Goal: Communication & Community: Participate in discussion

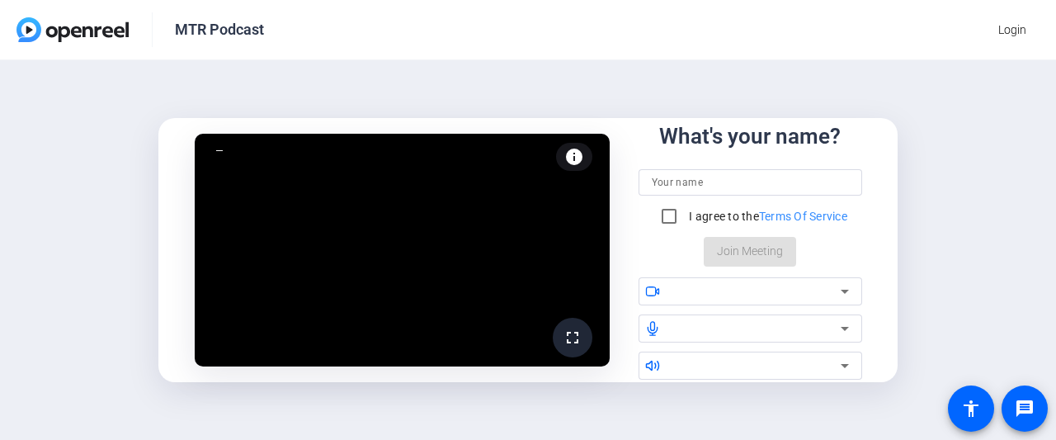
click at [716, 179] on input at bounding box center [750, 182] width 197 height 20
click at [711, 188] on input at bounding box center [750, 182] width 197 height 20
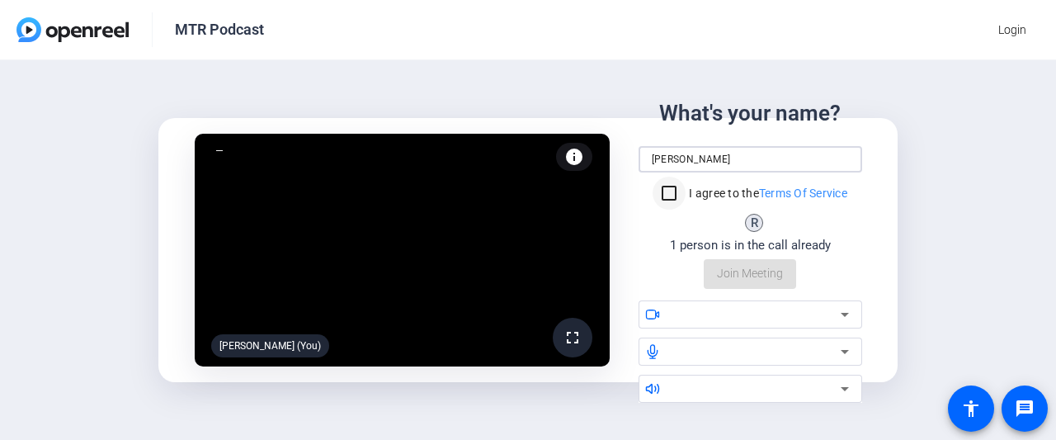
type input "[PERSON_NAME]"
click at [675, 192] on input "I agree to the Terms Of Service" at bounding box center [669, 193] width 33 height 33
checkbox input "true"
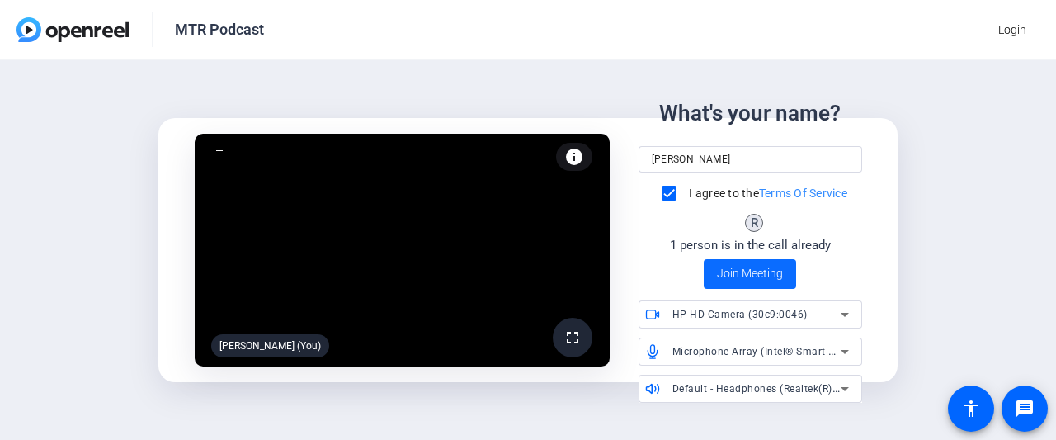
click at [731, 281] on span "Join Meeting" at bounding box center [750, 273] width 66 height 17
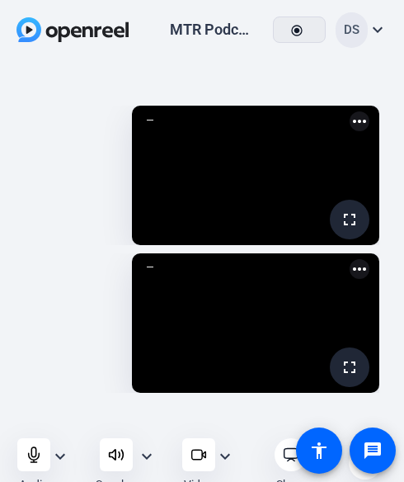
click at [77, 134] on openreel-capture-lite-video-stream "fullscreen [PERSON_NAME] more_horiz" at bounding box center [202, 175] width 355 height 139
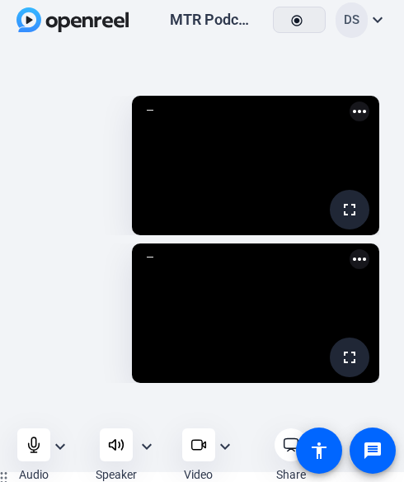
scroll to position [13, 0]
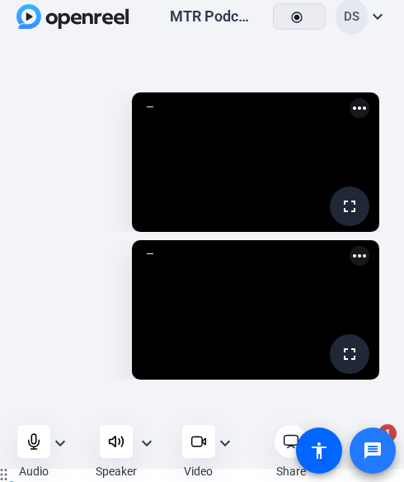
click at [387, 428] on span at bounding box center [373, 450] width 46 height 46
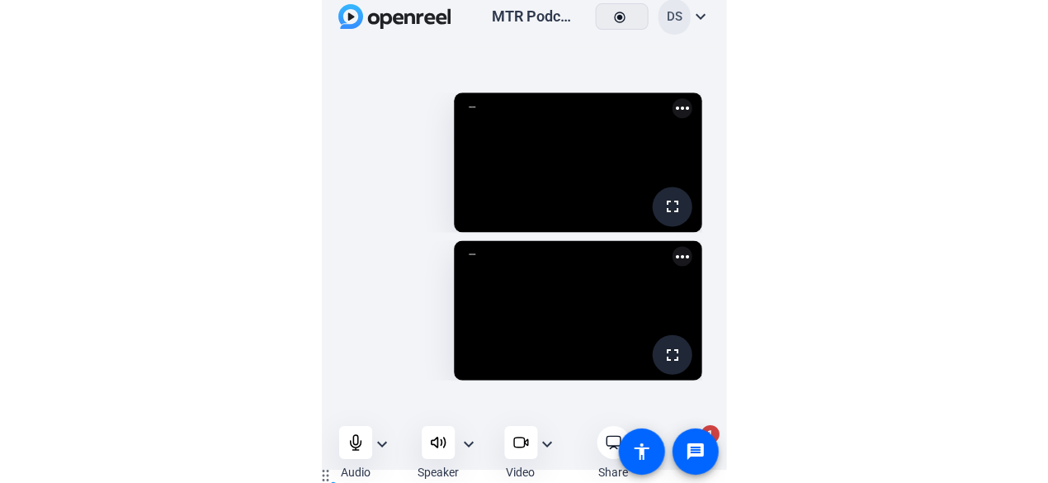
scroll to position [12, 0]
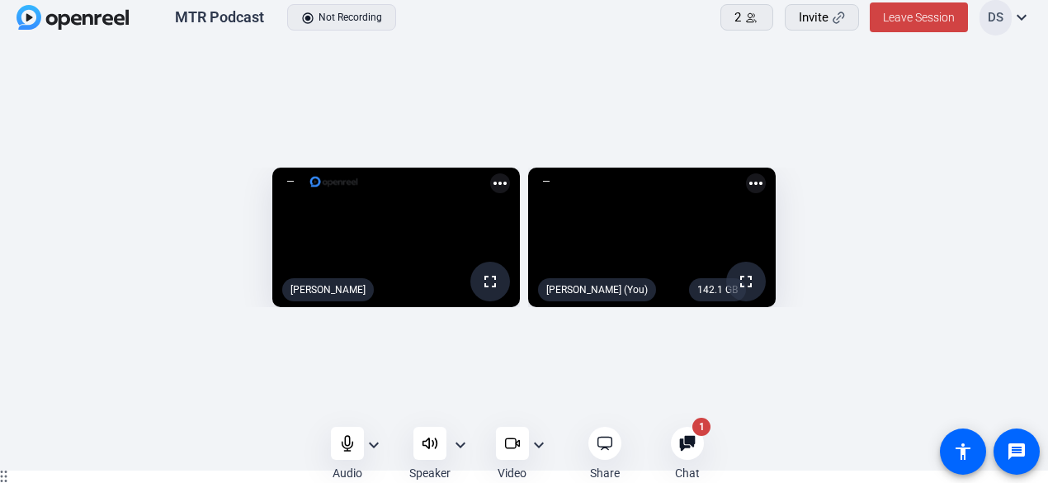
click at [691, 439] on icon at bounding box center [687, 443] width 17 height 17
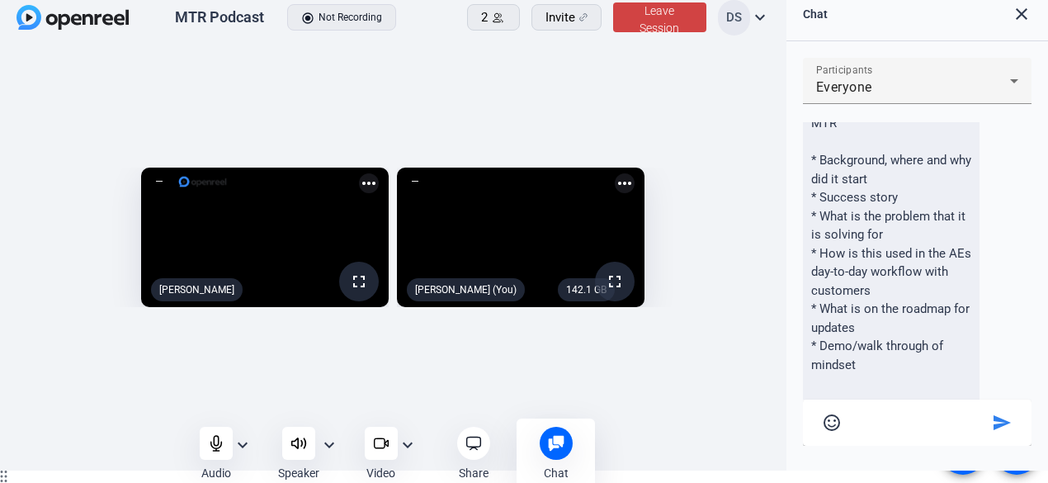
scroll to position [211, 0]
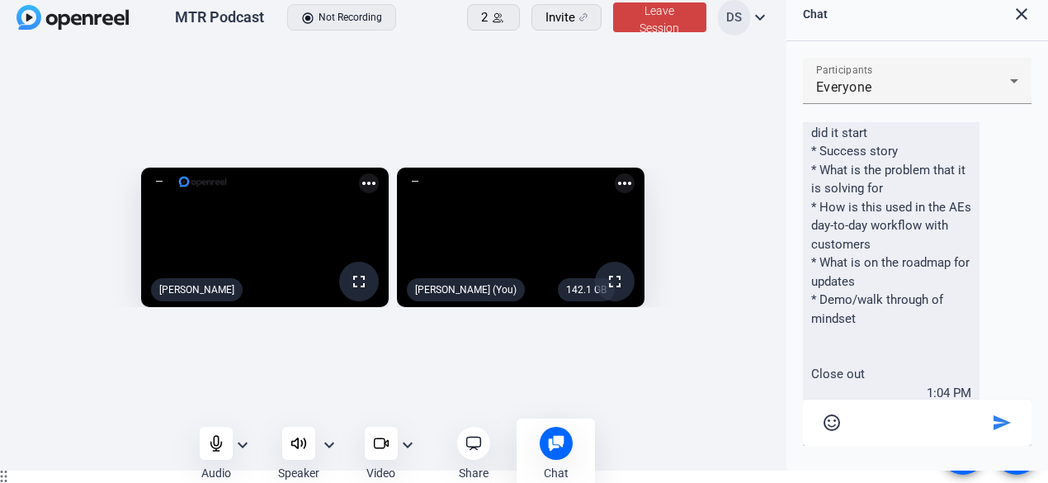
click at [1020, 16] on mat-icon "close" at bounding box center [1022, 14] width 20 height 20
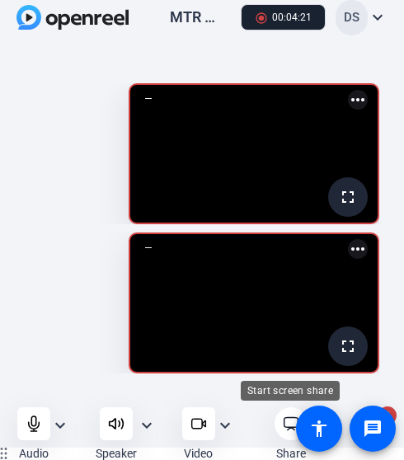
click at [286, 425] on icon at bounding box center [291, 424] width 17 height 17
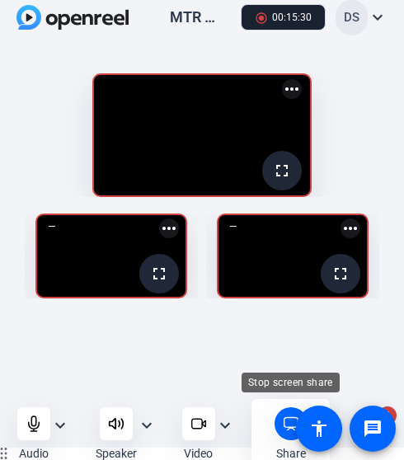
click at [287, 419] on icon at bounding box center [291, 424] width 17 height 17
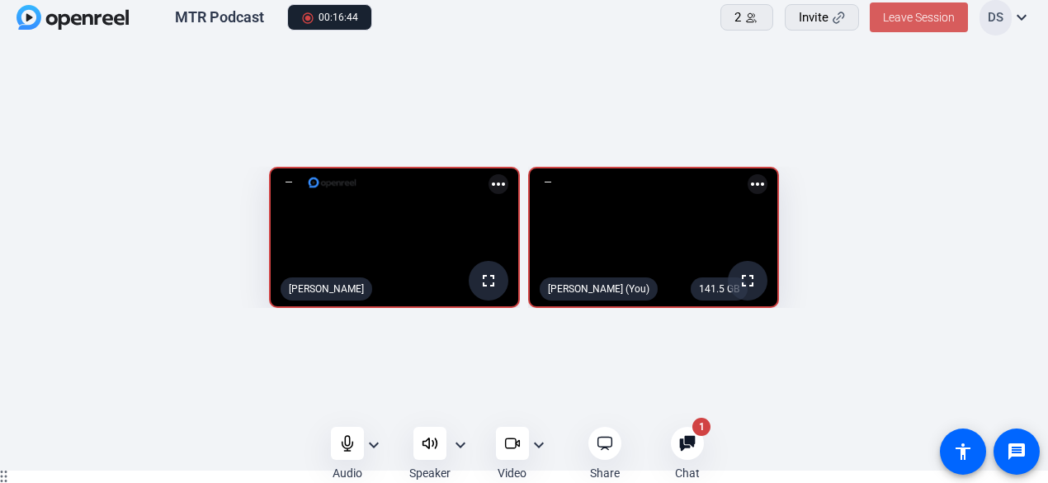
click at [928, 14] on span "Leave Session" at bounding box center [919, 17] width 72 height 13
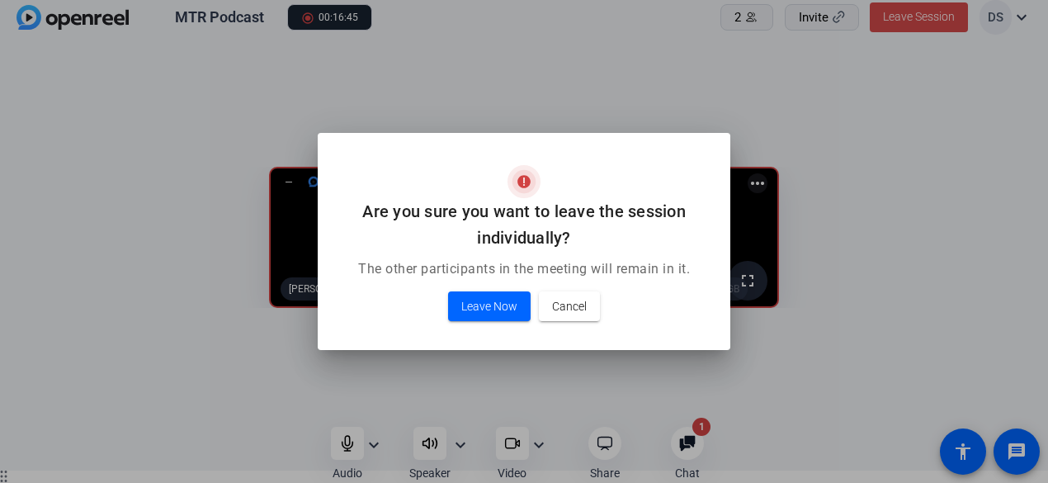
scroll to position [0, 0]
click at [583, 306] on span "Cancel" at bounding box center [569, 306] width 35 height 20
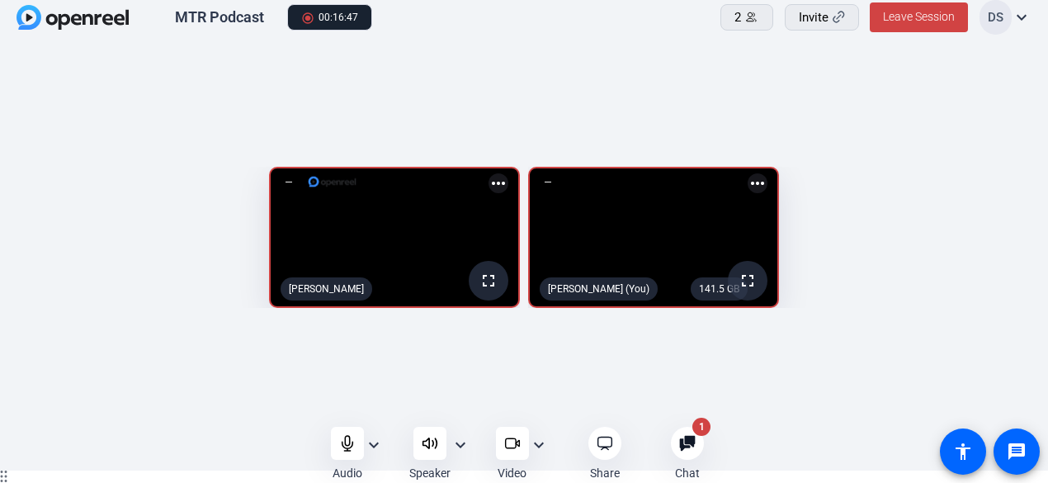
scroll to position [12, 0]
click at [482, 35] on div "MTR Podcast radio_button_checked 00:16:48 2 Invite Leave Session DS expand_more" at bounding box center [524, 18] width 1048 height 61
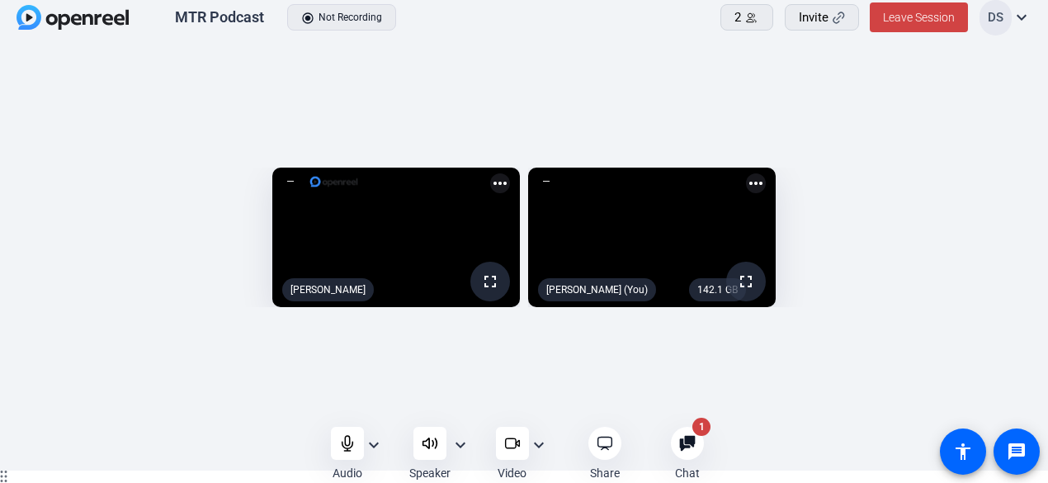
click at [635, 31] on div "MTR Podcast radio_button_checked Not Recording 2 Invite Leave Session DS expand…" at bounding box center [524, 18] width 1048 height 61
click at [271, 409] on div "fullscreen [PERSON_NAME] more_horiz 142.1 GB fullscreen [PERSON_NAME] (You) mor…" at bounding box center [524, 242] width 1048 height 386
click at [701, 439] on div at bounding box center [687, 443] width 33 height 33
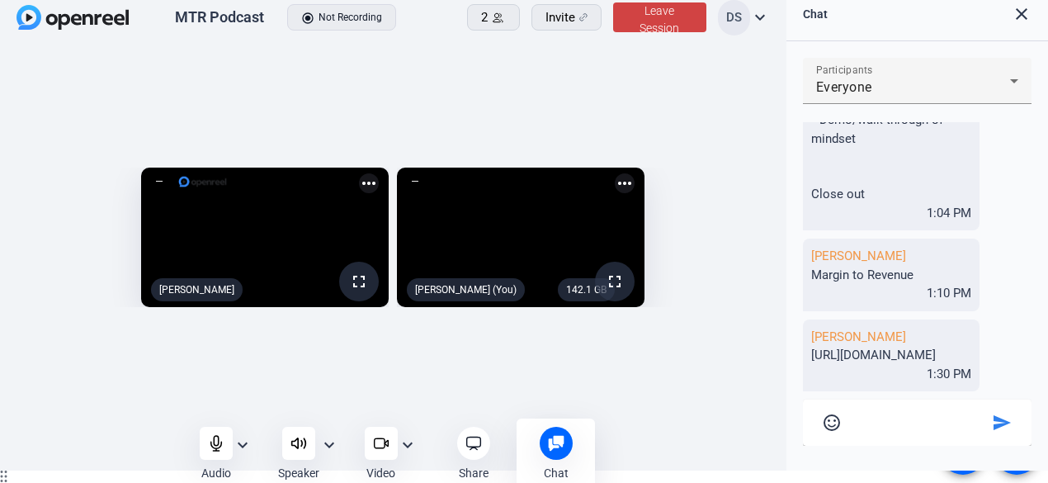
scroll to position [18, 0]
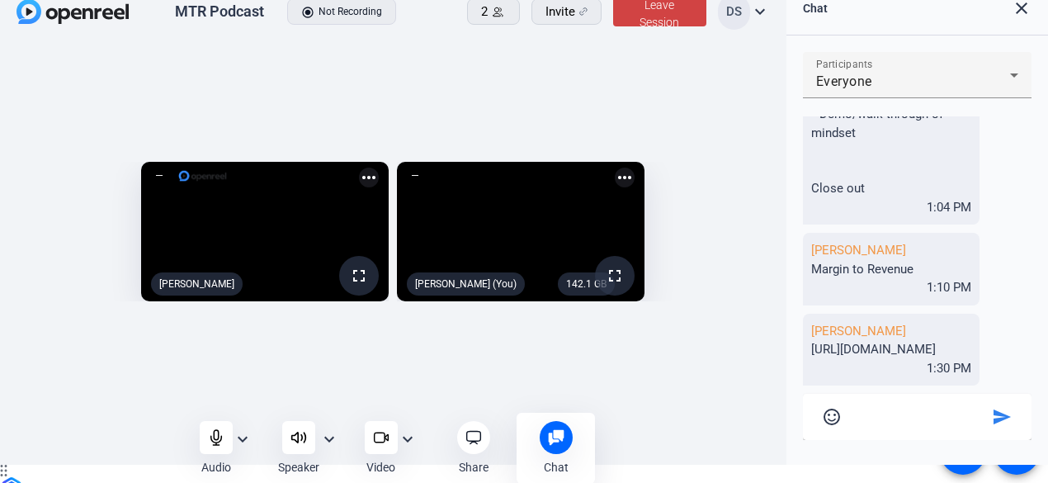
click at [847, 340] on div "[URL][DOMAIN_NAME]" at bounding box center [891, 349] width 160 height 19
drag, startPoint x: 863, startPoint y: 347, endPoint x: 790, endPoint y: 276, distance: 101.5
click at [790, 276] on div "Participants Everyone [PERSON_NAME] Intros * Who you are, what you do, tenure a…" at bounding box center [917, 249] width 262 height 429
copy div "[URL][DOMAIN_NAME]"
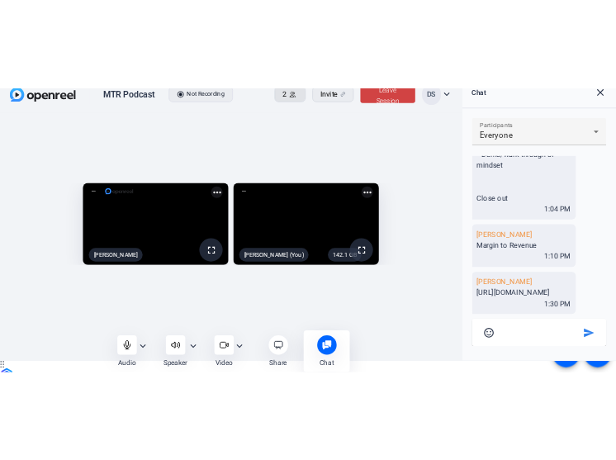
scroll to position [17, 0]
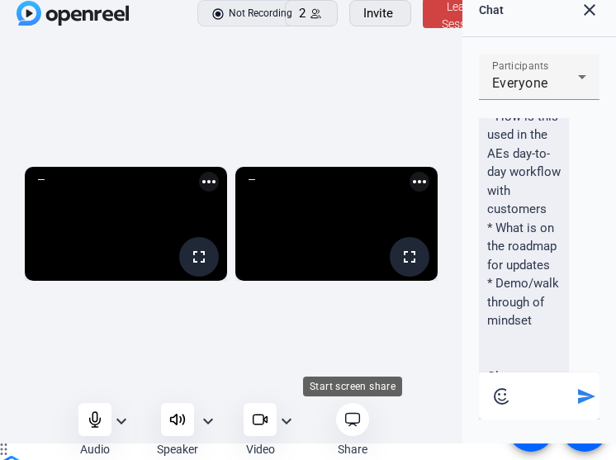
click at [358, 412] on icon at bounding box center [352, 419] width 17 height 17
